Goal: Task Accomplishment & Management: Manage account settings

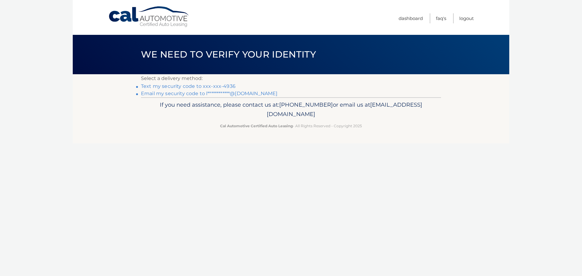
click at [215, 86] on link "Text my security code to xxx-xxx-4936" at bounding box center [188, 86] width 95 height 6
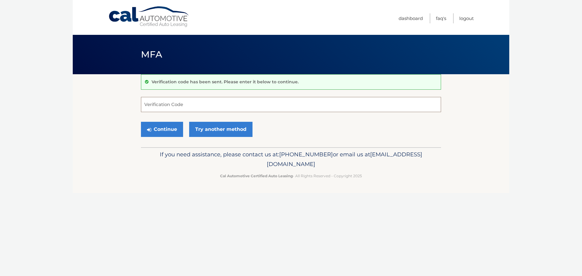
click at [162, 103] on input "Verification Code" at bounding box center [291, 104] width 300 height 15
type input "182801"
click at [150, 128] on icon "submit" at bounding box center [149, 129] width 4 height 5
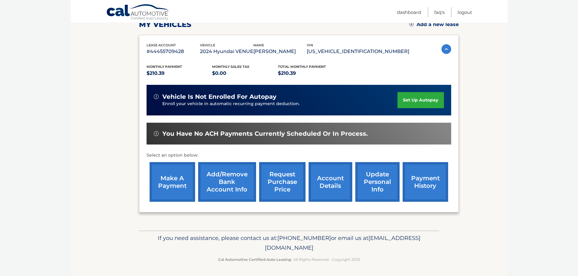
scroll to position [91, 0]
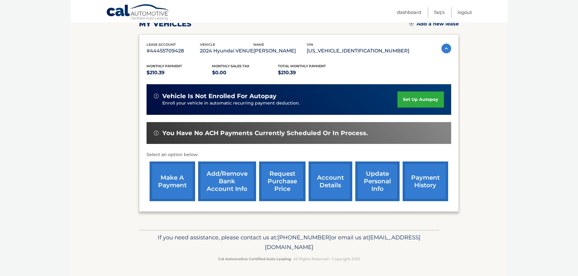
click at [167, 186] on link "make a payment" at bounding box center [172, 182] width 45 height 40
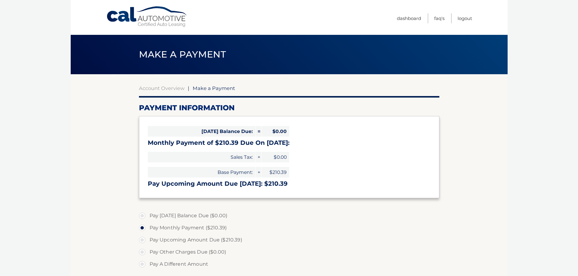
select select "NmYwM2E2MmItOWZkNi00ZDc3LTk1OWMtMTZhOGFkNGRhNjFh"
click at [460, 17] on link "Logout" at bounding box center [464, 18] width 15 height 10
